Goal: Task Accomplishment & Management: Use online tool/utility

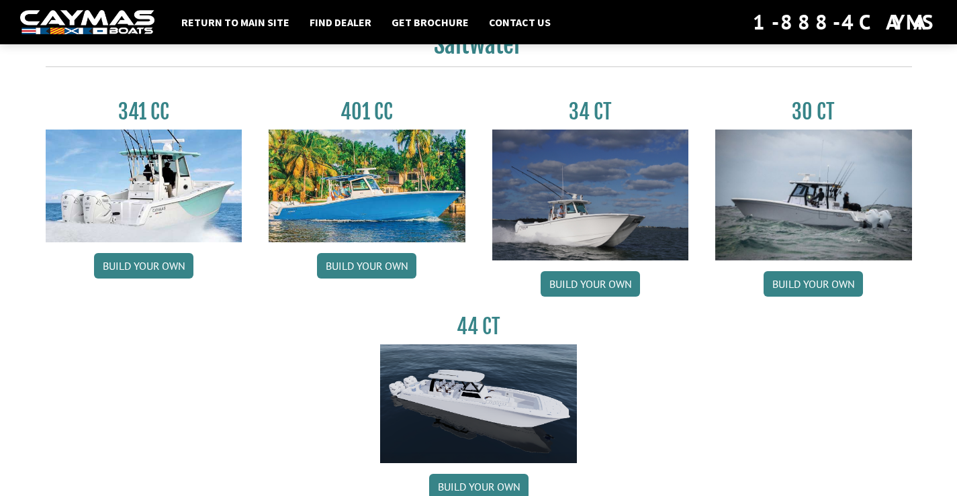
scroll to position [614, 0]
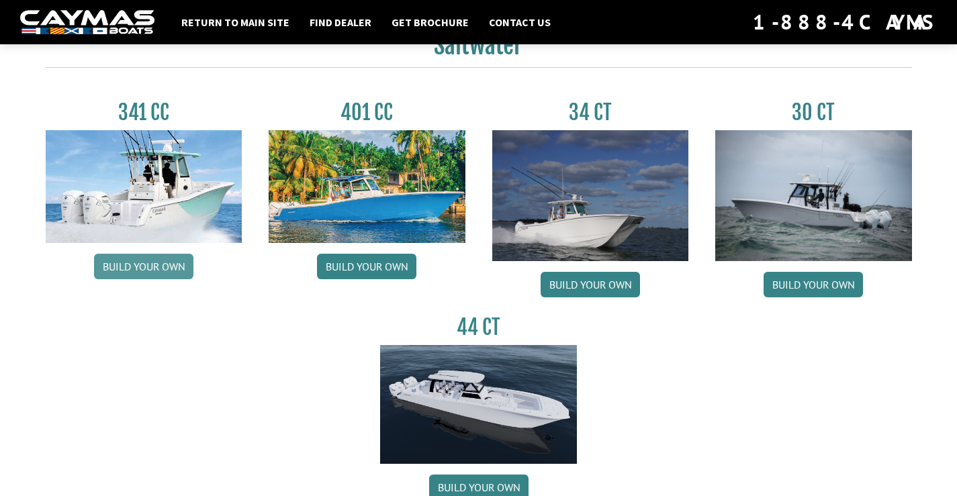
click at [135, 262] on link "Build your own" at bounding box center [143, 267] width 99 height 26
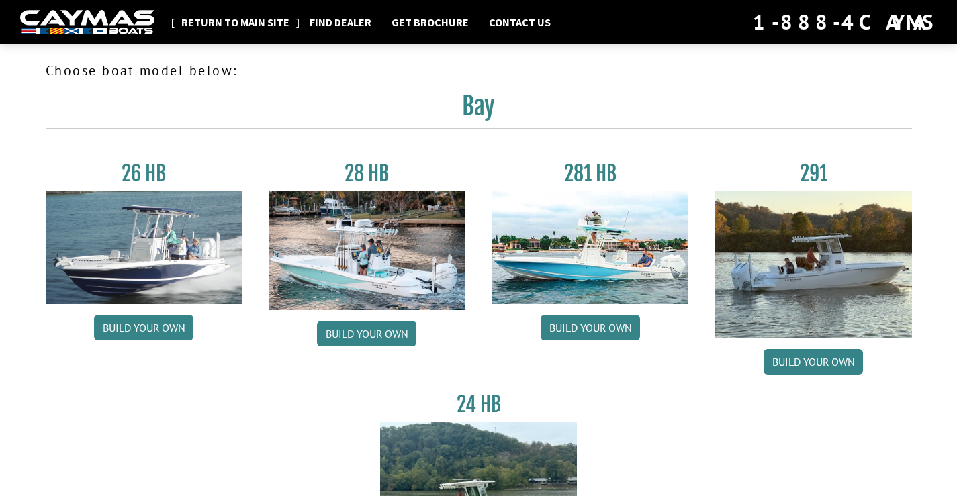
scroll to position [0, 0]
click at [242, 28] on link "Return to main site" at bounding box center [236, 21] width 122 height 17
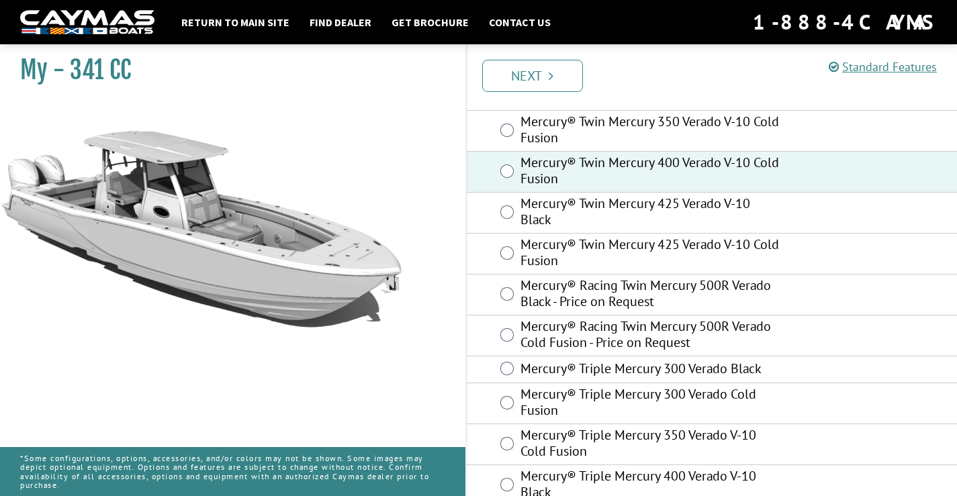
scroll to position [103, 1]
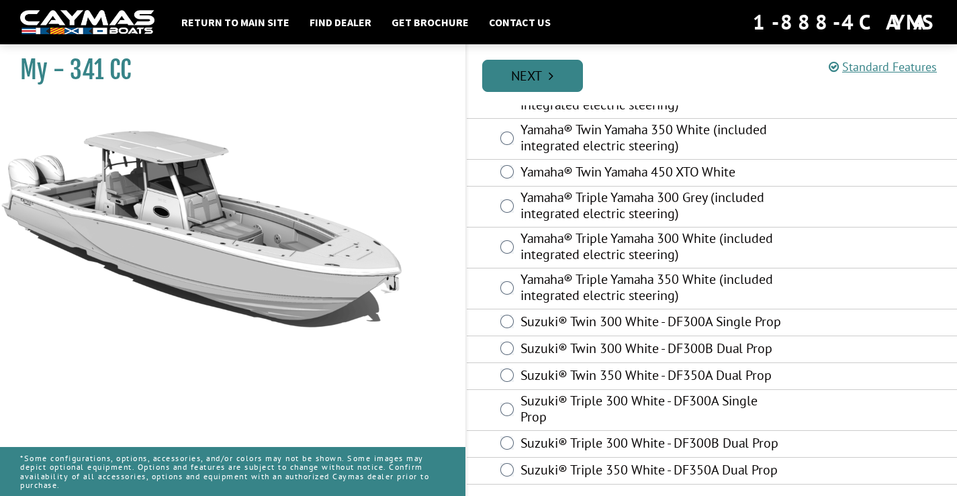
click at [521, 81] on link "Next" at bounding box center [532, 76] width 101 height 32
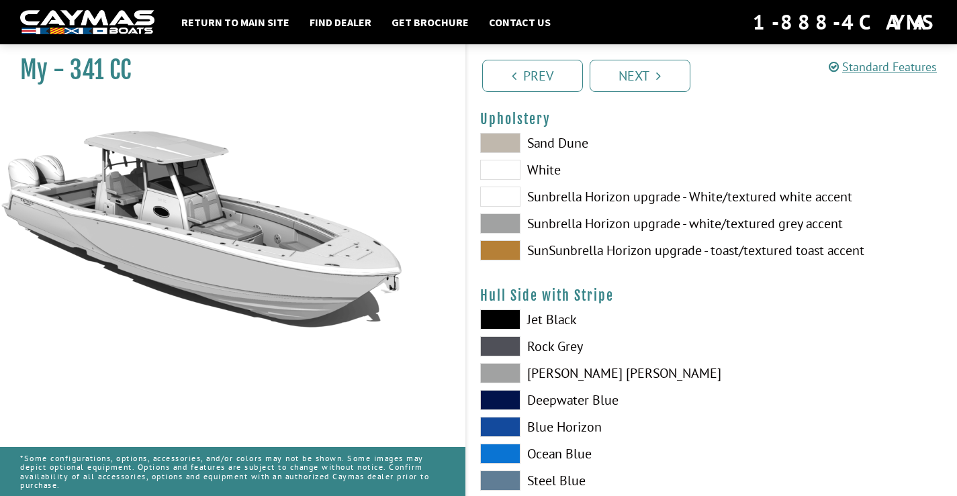
scroll to position [126, 0]
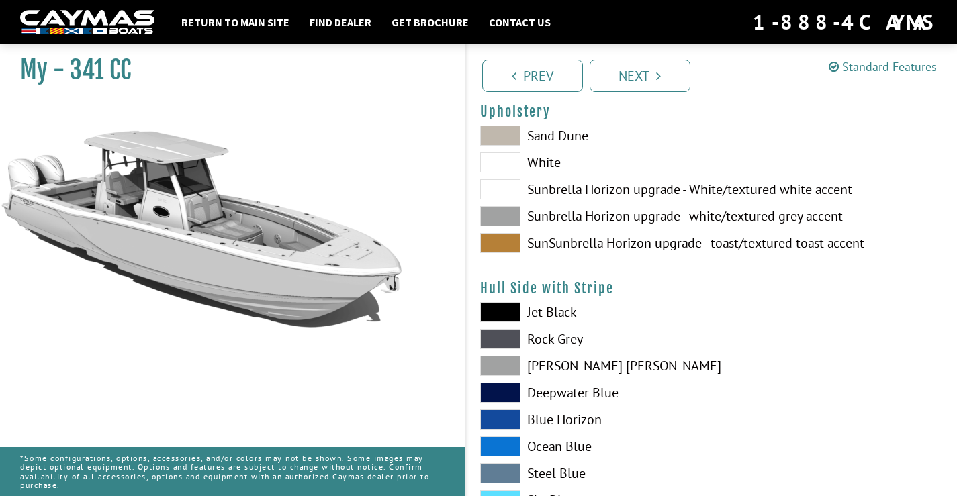
click at [495, 128] on span at bounding box center [500, 136] width 40 height 20
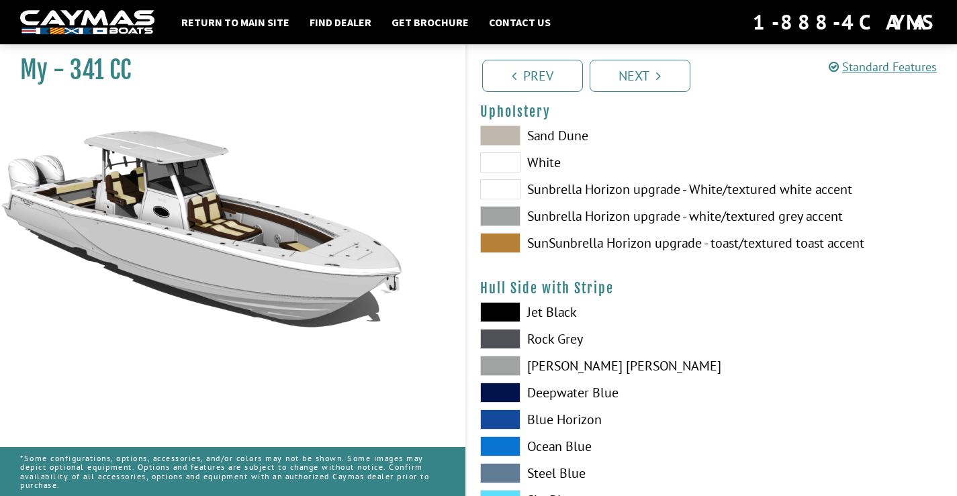
click at [495, 128] on span at bounding box center [500, 136] width 40 height 20
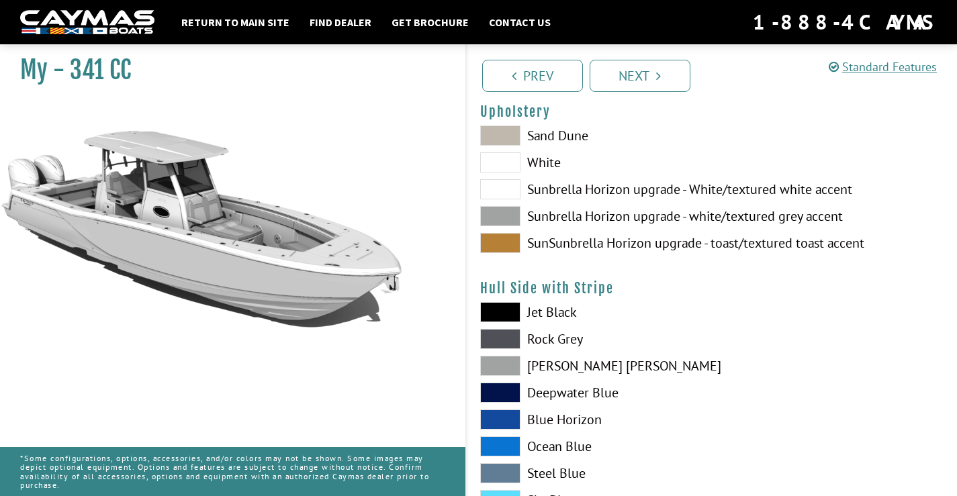
click at [491, 189] on span at bounding box center [500, 189] width 40 height 20
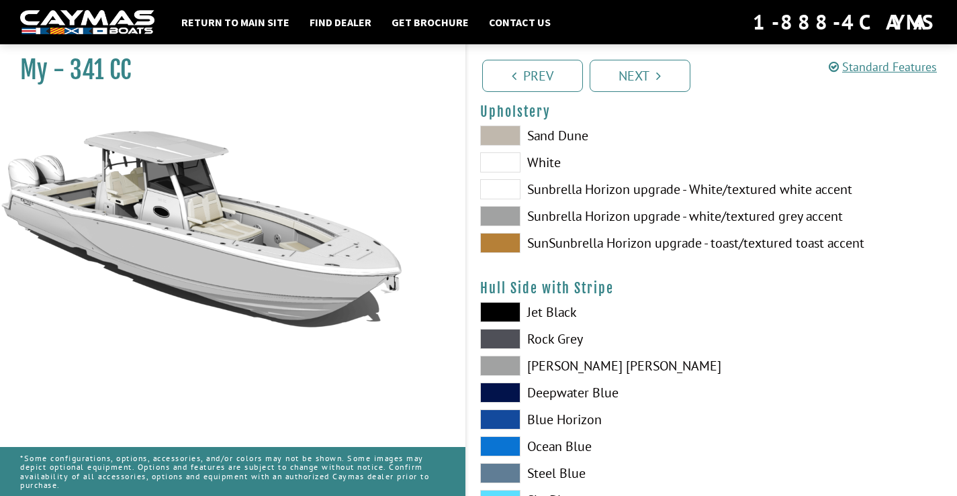
click at [498, 217] on span at bounding box center [500, 216] width 40 height 20
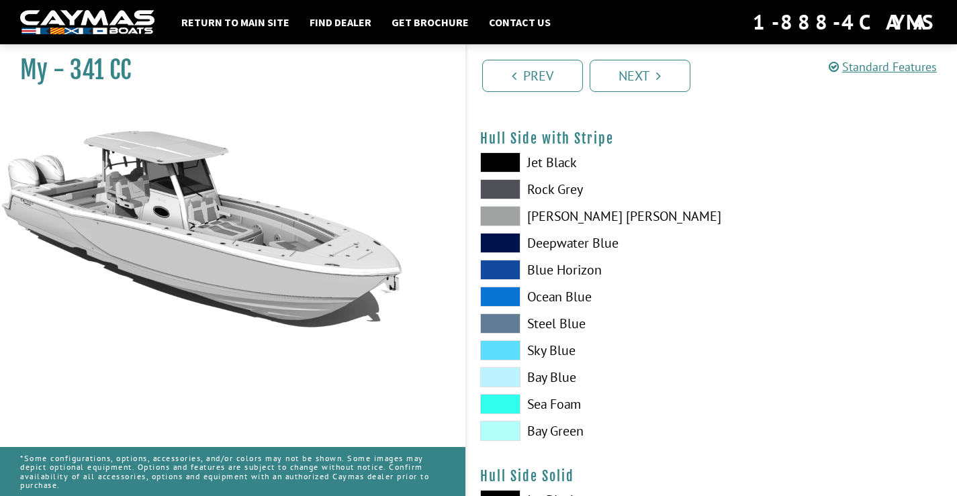
scroll to position [275, 0]
click at [511, 293] on span at bounding box center [500, 298] width 40 height 20
click at [507, 329] on span at bounding box center [500, 324] width 40 height 20
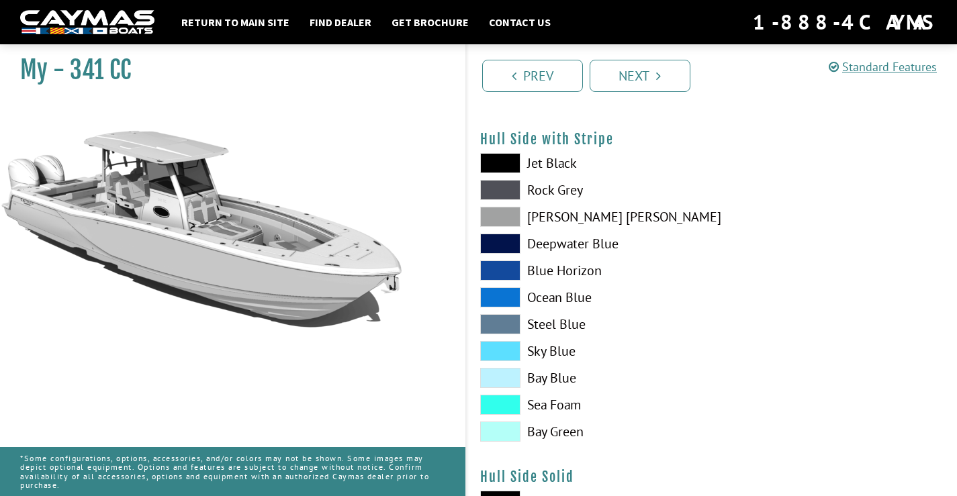
click at [498, 382] on span at bounding box center [500, 378] width 40 height 20
click at [511, 270] on span at bounding box center [500, 271] width 40 height 20
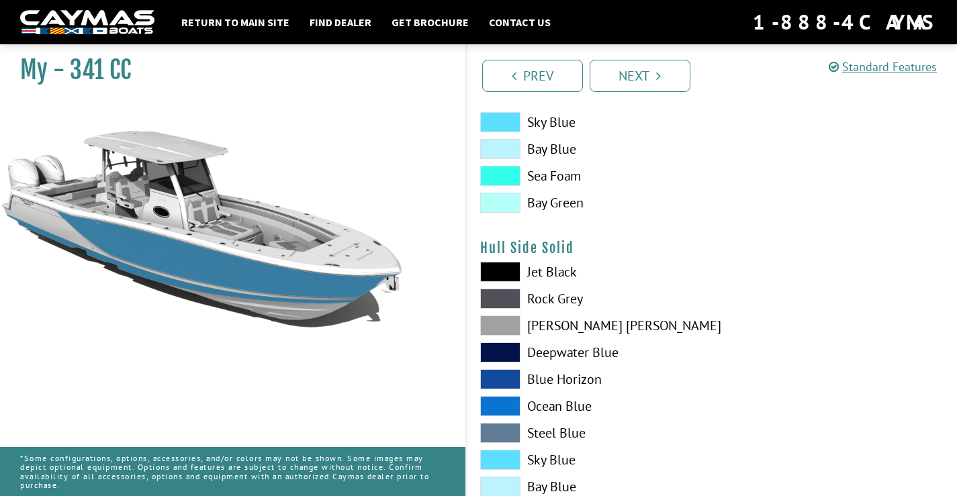
scroll to position [505, 0]
click at [500, 373] on span at bounding box center [500, 379] width 40 height 20
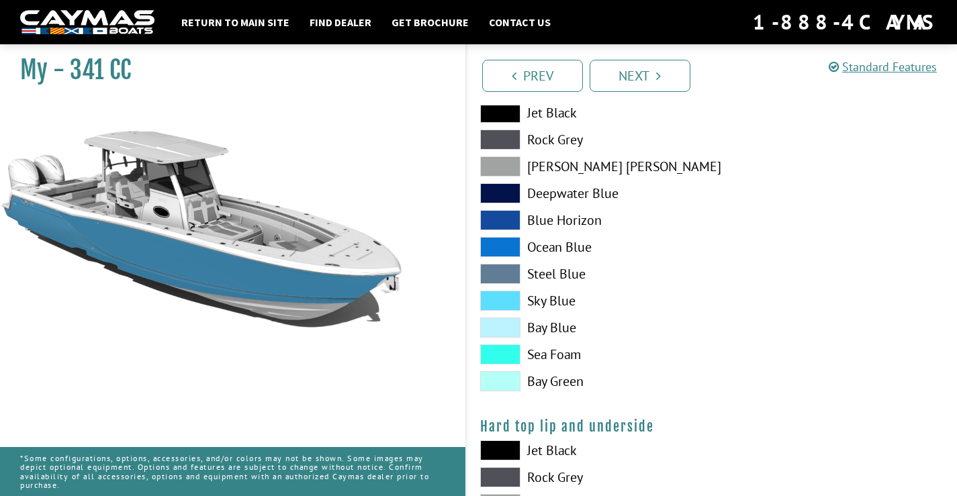
scroll to position [1004, 0]
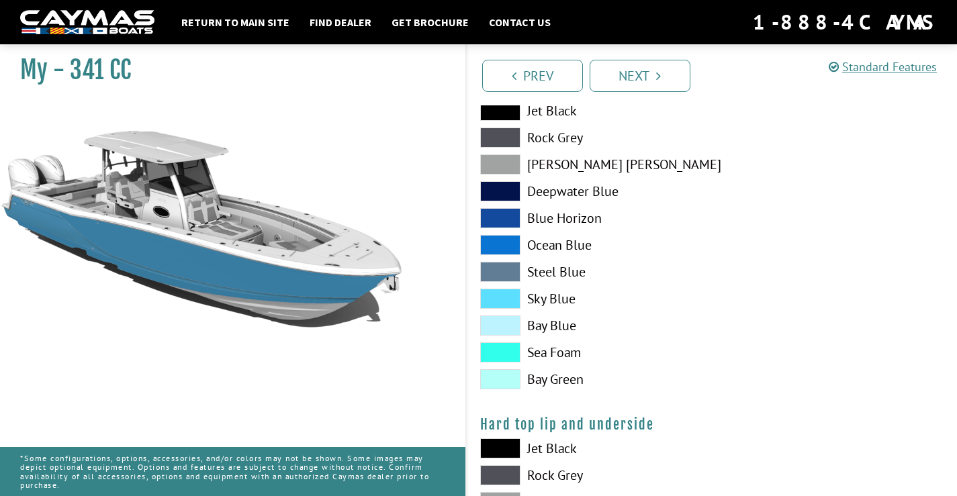
click at [493, 131] on span at bounding box center [500, 138] width 40 height 20
click at [500, 114] on span at bounding box center [500, 111] width 40 height 20
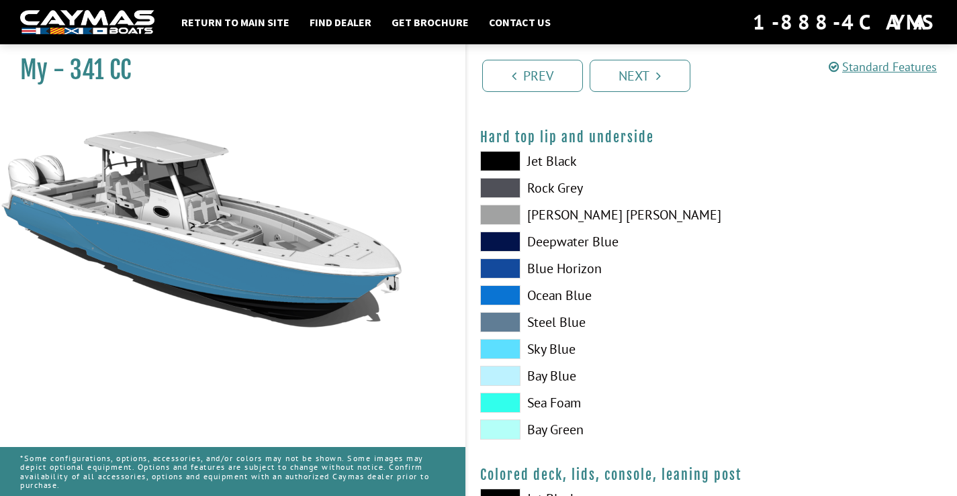
scroll to position [1293, 0]
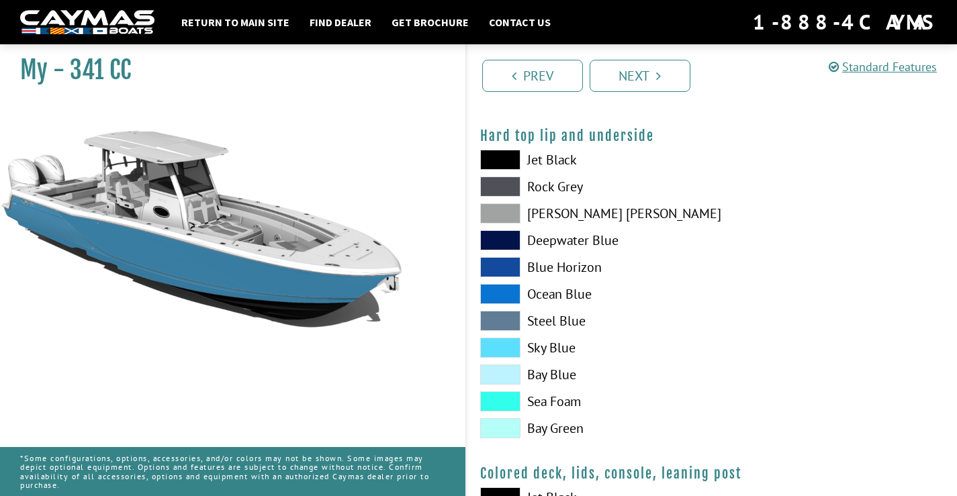
click at [492, 288] on span at bounding box center [500, 294] width 40 height 20
click at [499, 286] on span at bounding box center [500, 294] width 40 height 20
click at [501, 265] on span at bounding box center [500, 267] width 40 height 20
click at [505, 317] on span at bounding box center [500, 321] width 40 height 20
click at [505, 269] on span at bounding box center [500, 267] width 40 height 20
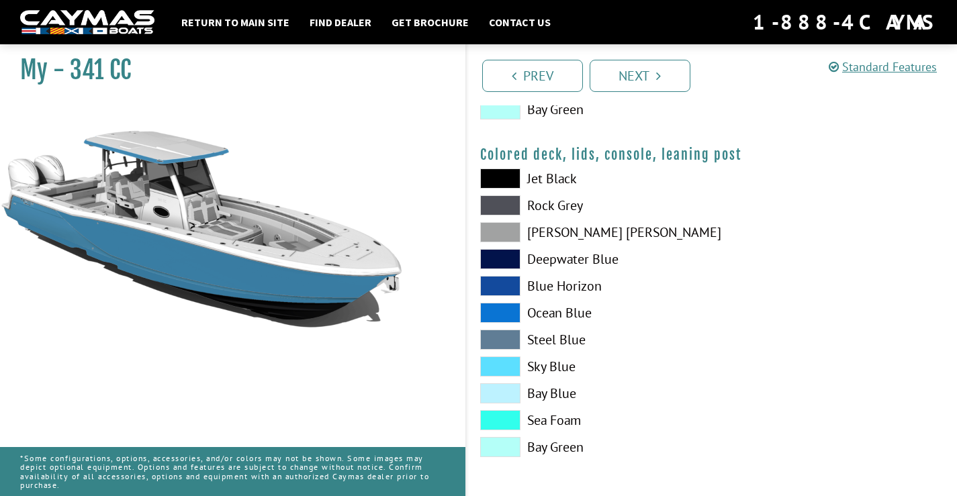
scroll to position [1612, 0]
click at [492, 304] on span at bounding box center [500, 313] width 40 height 20
click at [645, 62] on link "Next" at bounding box center [640, 76] width 101 height 32
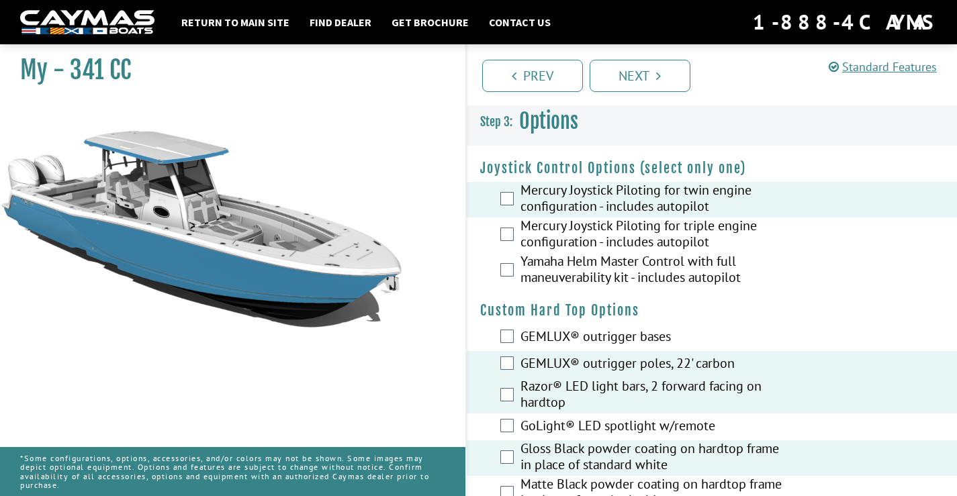
scroll to position [0, 0]
